Goal: Manage account settings

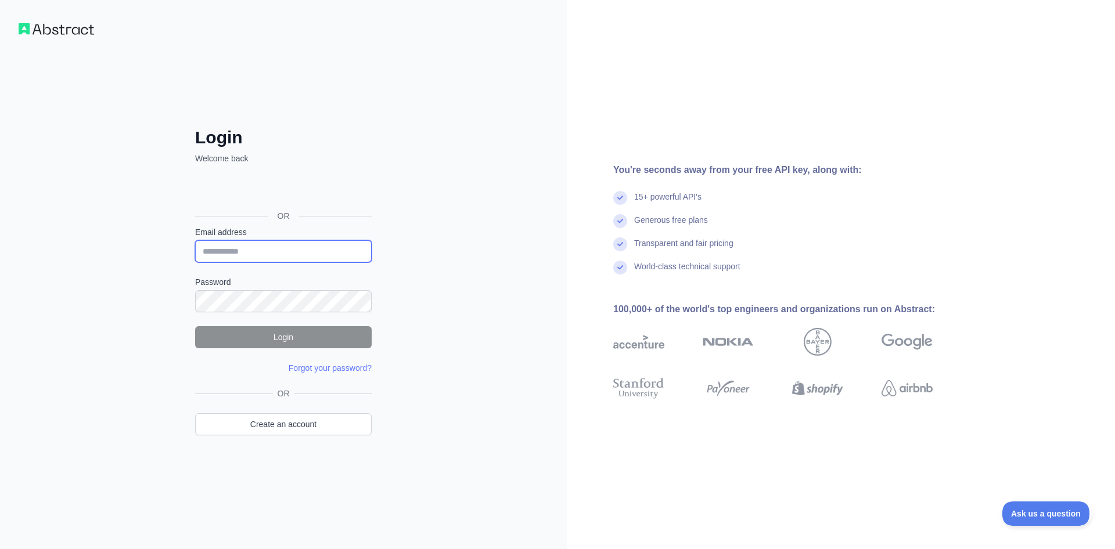
paste input "**********"
type input "**********"
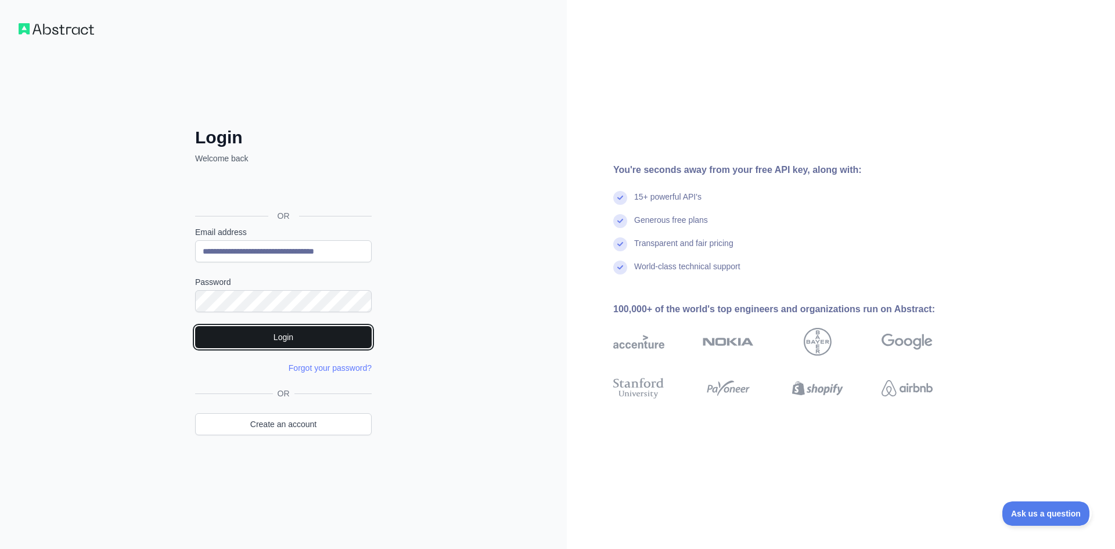
click at [300, 332] on button "Login" at bounding box center [283, 337] width 177 height 22
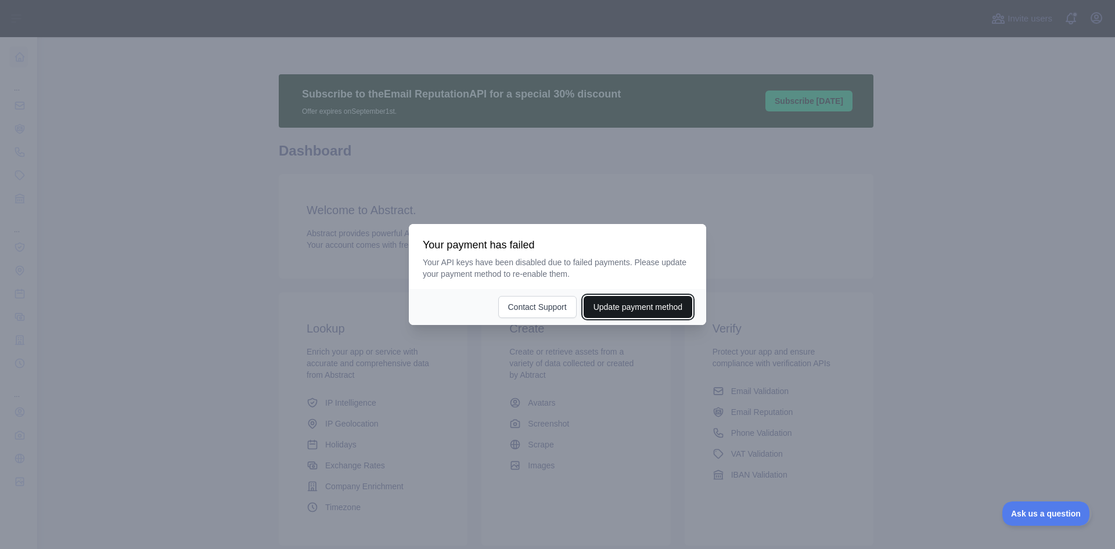
click at [638, 308] on button "Update payment method" at bounding box center [638, 307] width 109 height 22
